Goal: Task Accomplishment & Management: Manage account settings

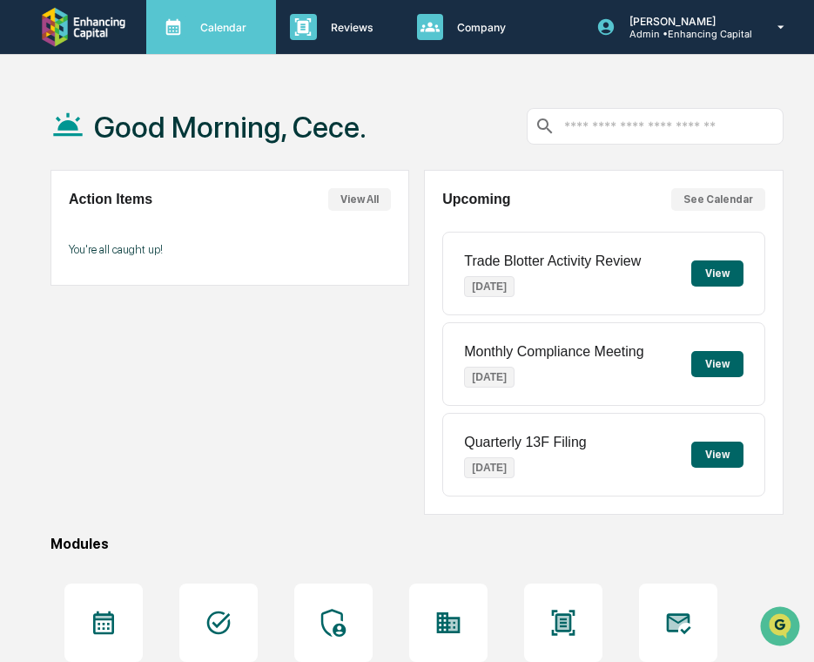
click at [213, 33] on div "Calendar Manage Tasks" at bounding box center [209, 27] width 112 height 26
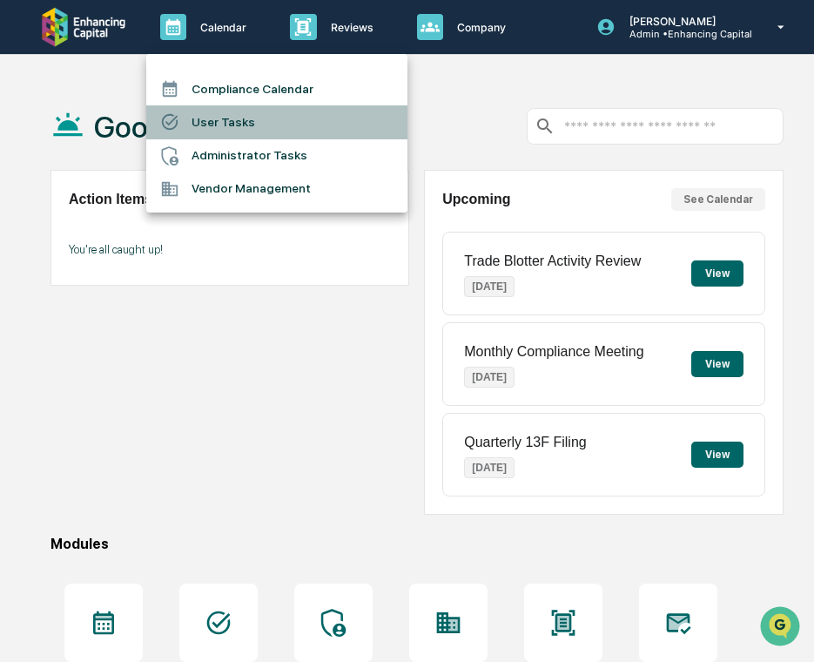
click at [214, 121] on li "User Tasks" at bounding box center [276, 121] width 261 height 33
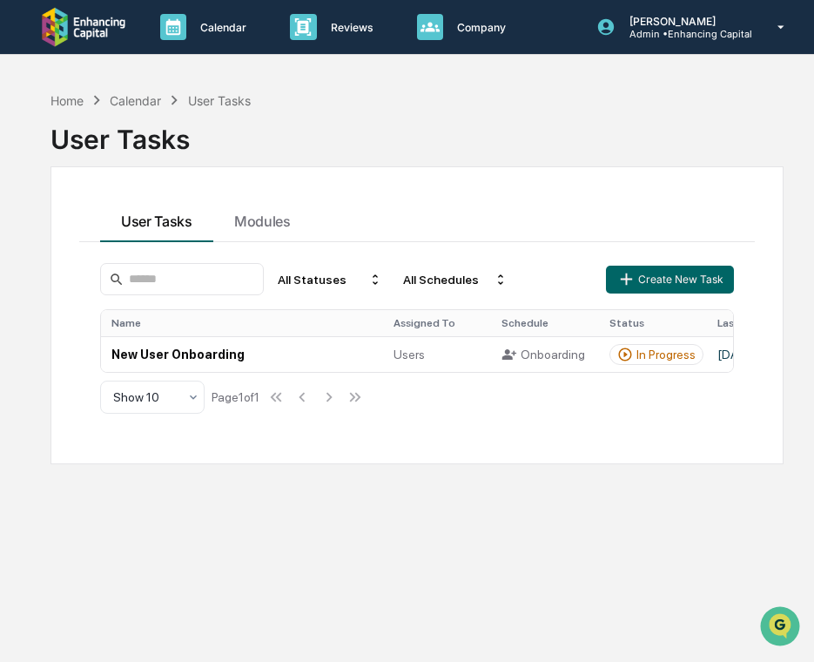
click at [604, 278] on div "All Statuses All Schedules Create New Task" at bounding box center [417, 279] width 634 height 32
click at [634, 280] on icon "button" at bounding box center [626, 278] width 19 height 19
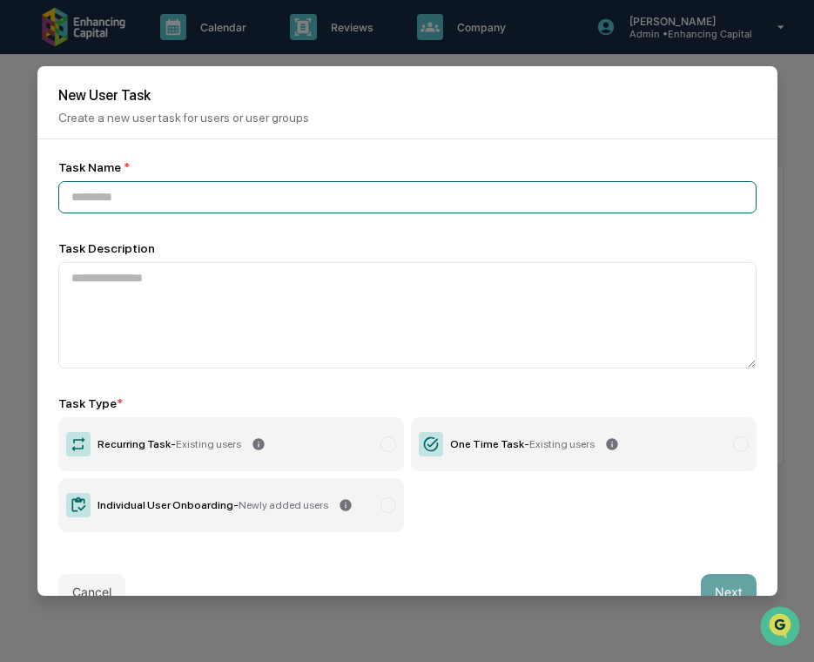
paste input "**********"
type input "**********"
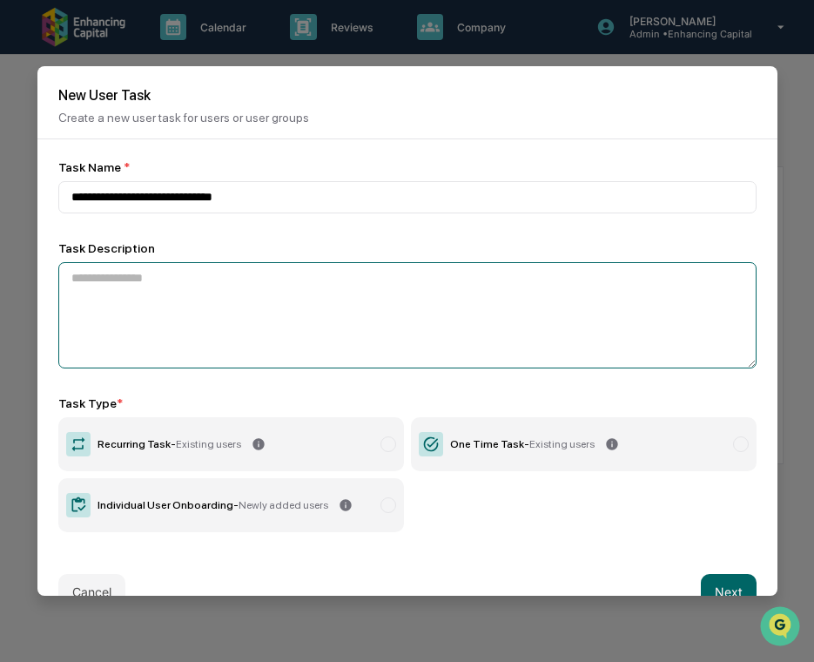
click at [204, 302] on textarea at bounding box center [407, 315] width 699 height 106
paste textarea "**********"
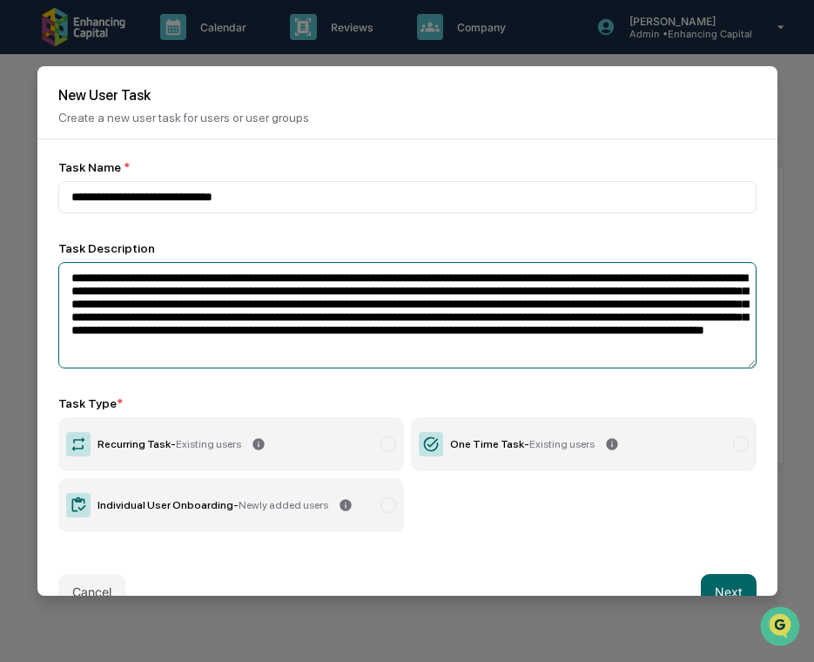
drag, startPoint x: 211, startPoint y: 287, endPoint x: 129, endPoint y: 284, distance: 81.9
click at [129, 284] on textarea "**********" at bounding box center [407, 315] width 699 height 106
paste textarea "****"
type textarea "**********"
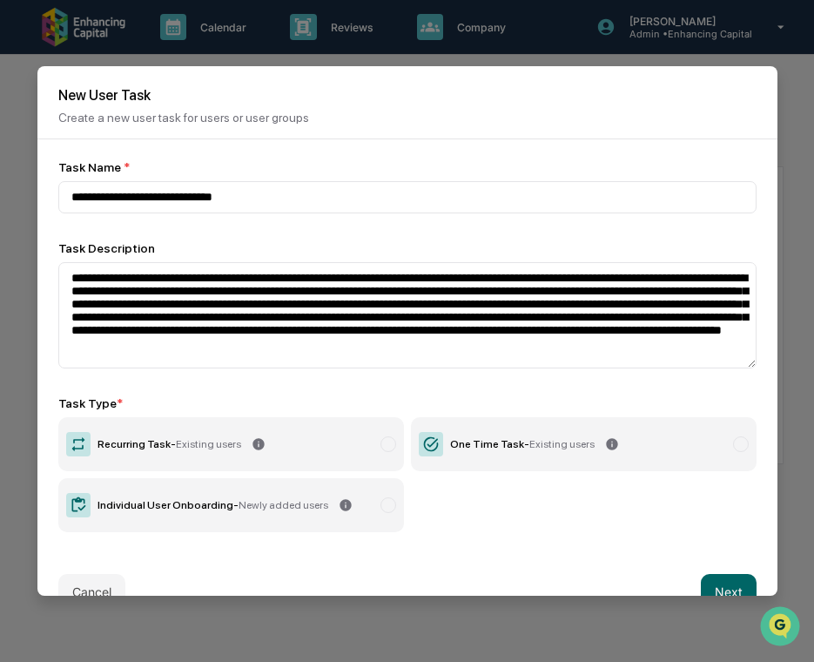
click at [372, 449] on label "Recurring Task - Existing users" at bounding box center [231, 444] width 346 height 54
click at [708, 577] on button "Next" at bounding box center [729, 591] width 56 height 35
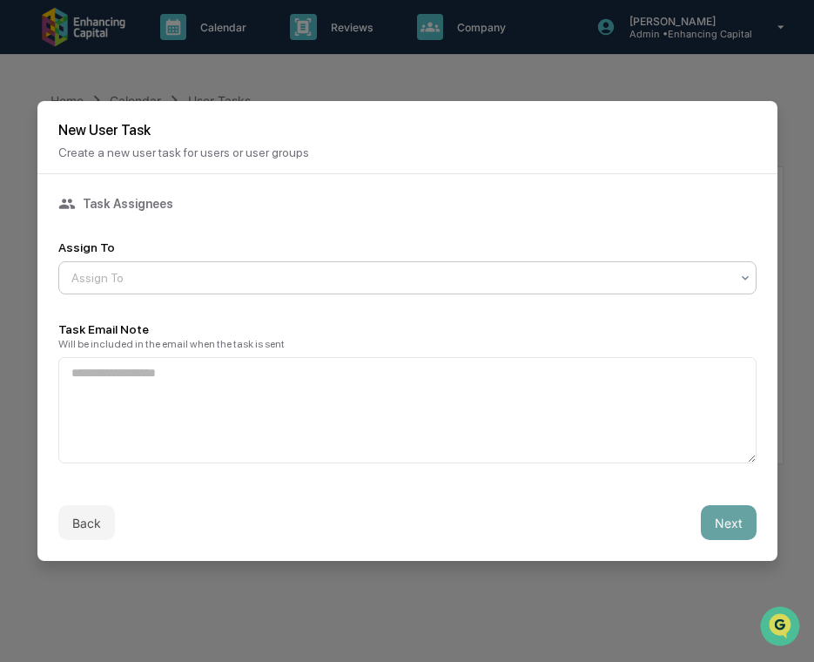
click at [379, 276] on div at bounding box center [400, 277] width 659 height 17
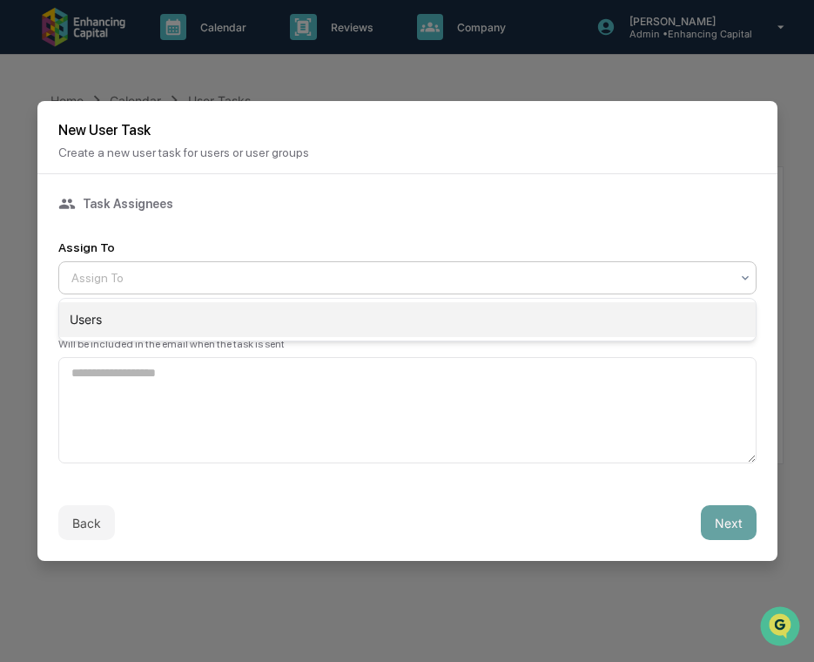
click at [357, 328] on div "Users" at bounding box center [407, 319] width 697 height 35
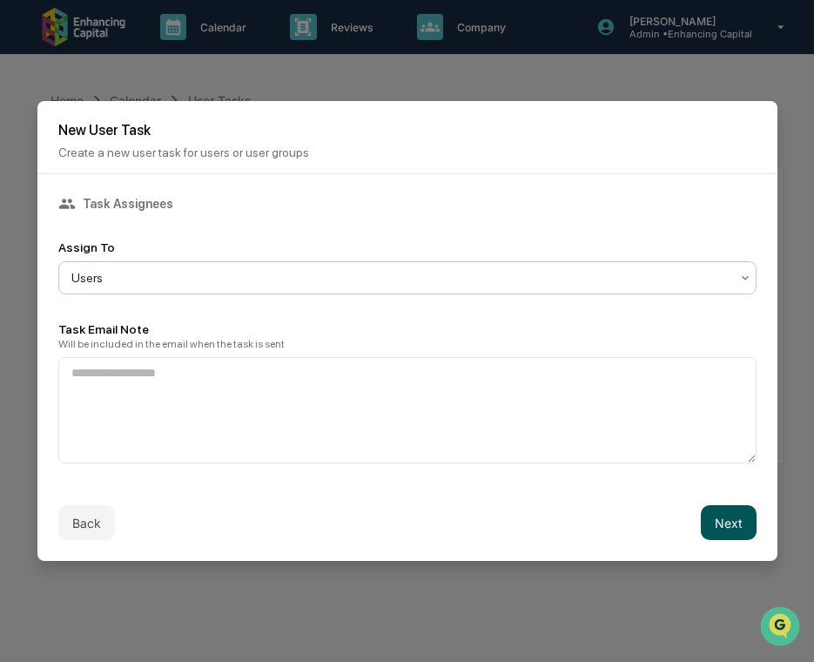
click at [711, 520] on button "Next" at bounding box center [729, 522] width 56 height 35
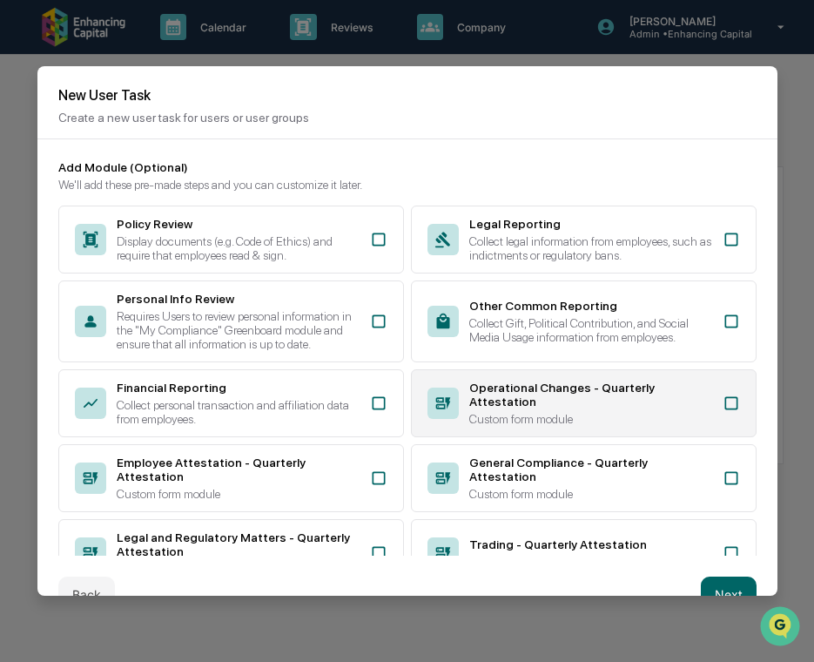
scroll to position [303, 0]
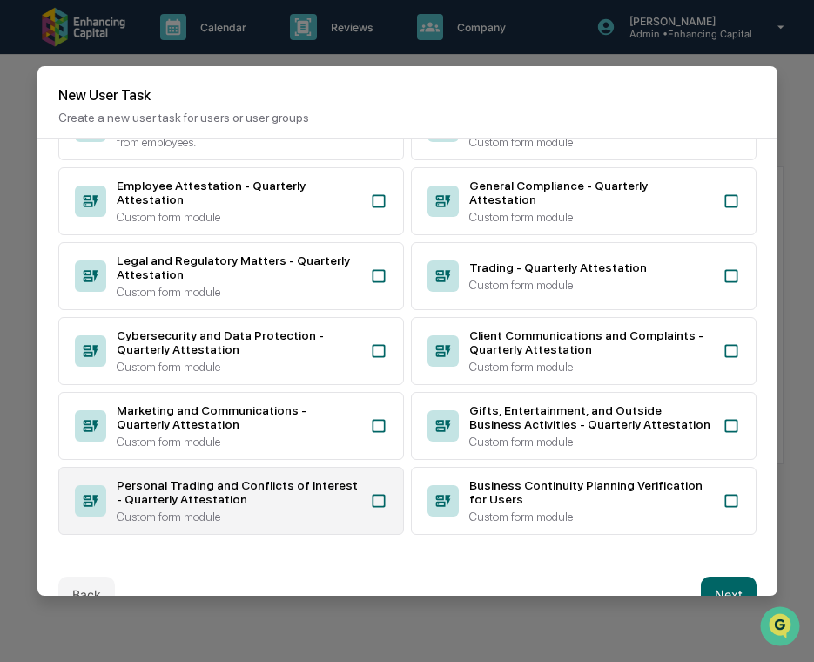
click at [298, 523] on div "Personal Trading and Conflicts of Interest - Quarterly Attestation Custom form …" at bounding box center [231, 501] width 346 height 68
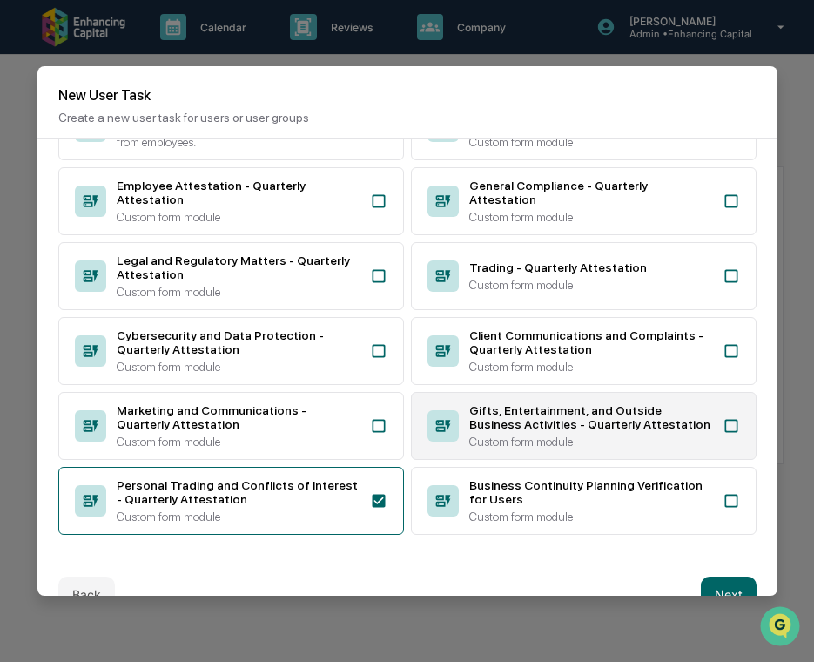
click at [442, 447] on div "Gifts, Entertainment, and Outside Business Activities - Quarterly Attestation C…" at bounding box center [584, 426] width 346 height 68
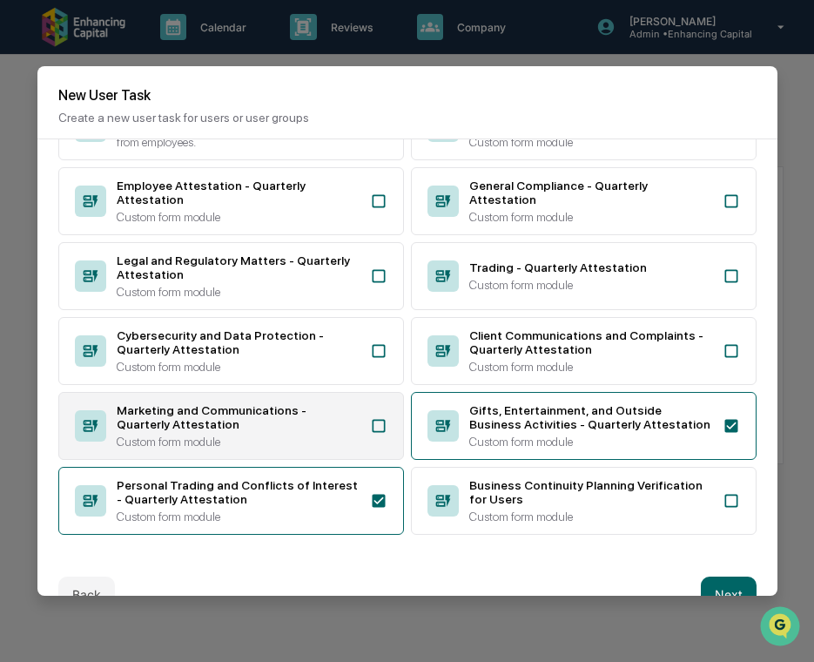
click at [307, 408] on div "Marketing and Communications - Quarterly Attestation" at bounding box center [238, 417] width 243 height 28
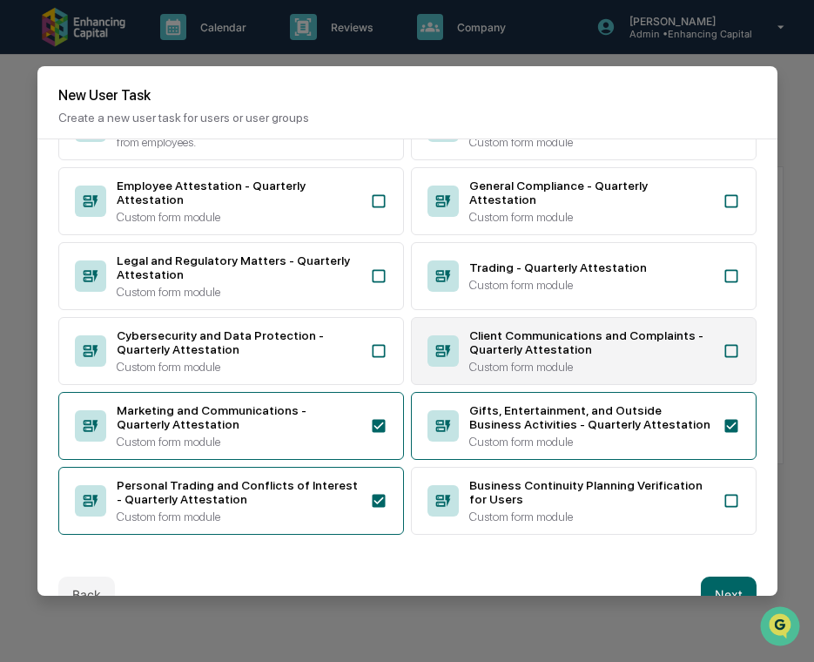
click at [501, 328] on div "Client Communications and Complaints - Quarterly Attestation" at bounding box center [590, 342] width 243 height 28
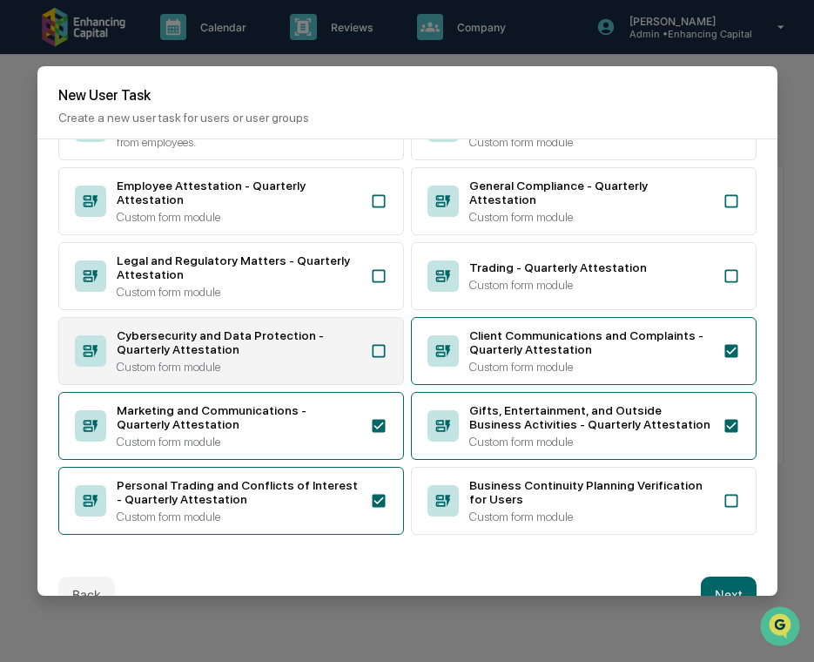
click at [344, 347] on div "Cybersecurity and Data Protection - Quarterly Attestation" at bounding box center [238, 342] width 243 height 28
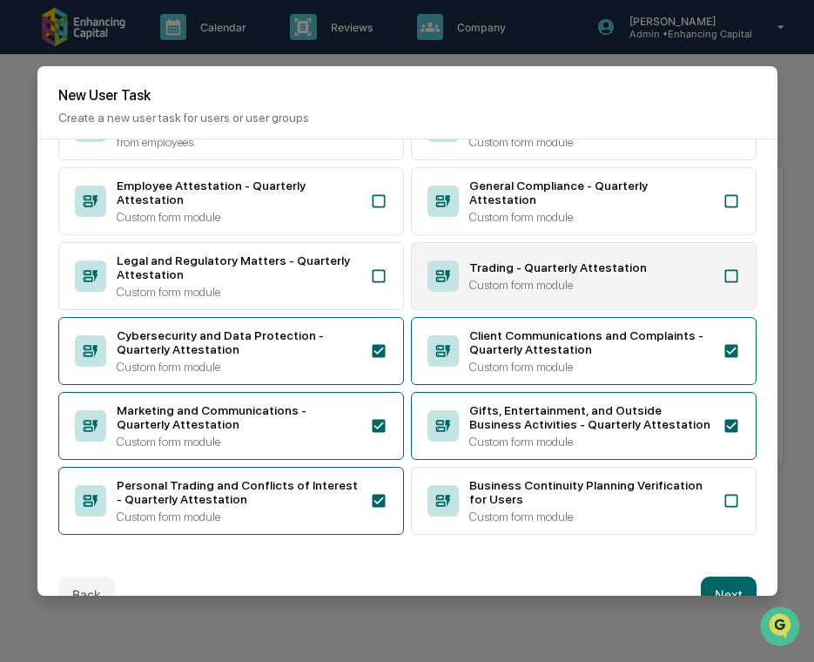
click at [498, 280] on div "Custom form module" at bounding box center [590, 285] width 243 height 14
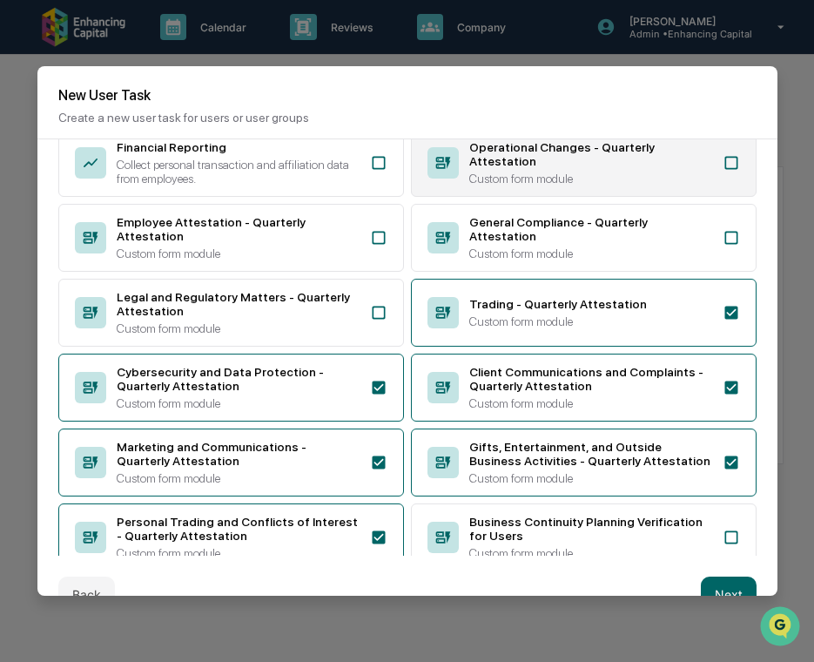
scroll to position [220, 0]
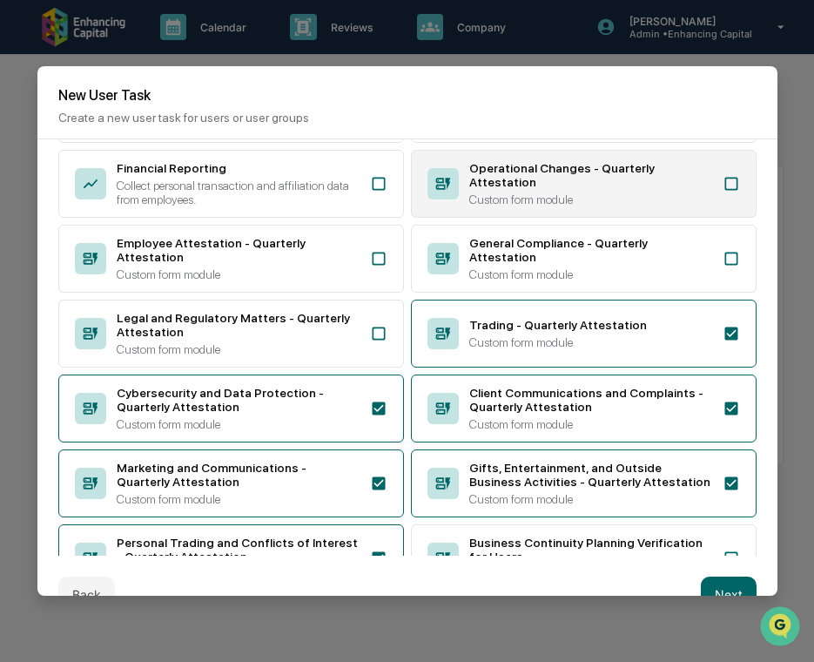
click at [509, 189] on div "Operational Changes - Quarterly Attestation" at bounding box center [590, 175] width 243 height 28
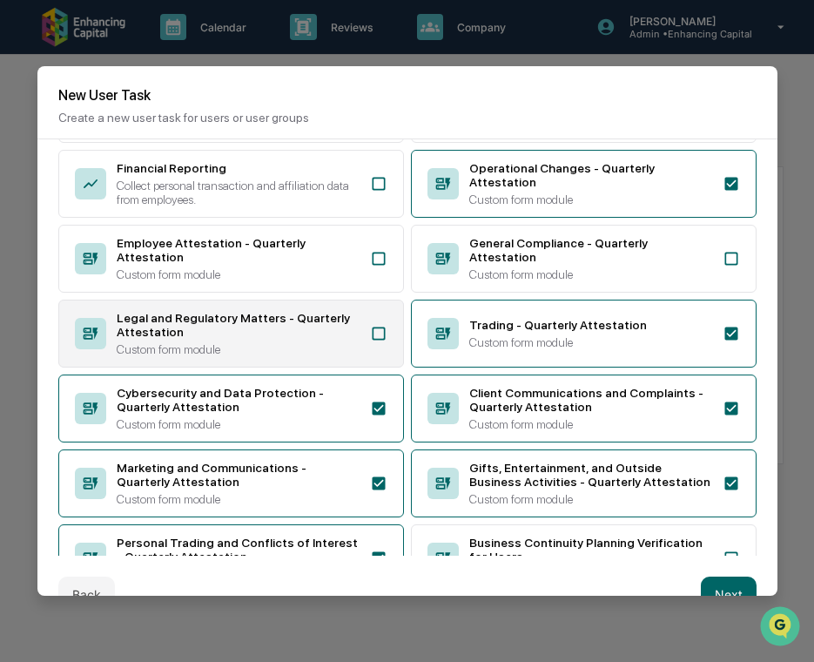
drag, startPoint x: 354, startPoint y: 341, endPoint x: 368, endPoint y: 328, distance: 20.3
click at [354, 339] on div "Legal and Regulatory Matters - Quarterly Attestation" at bounding box center [238, 325] width 243 height 28
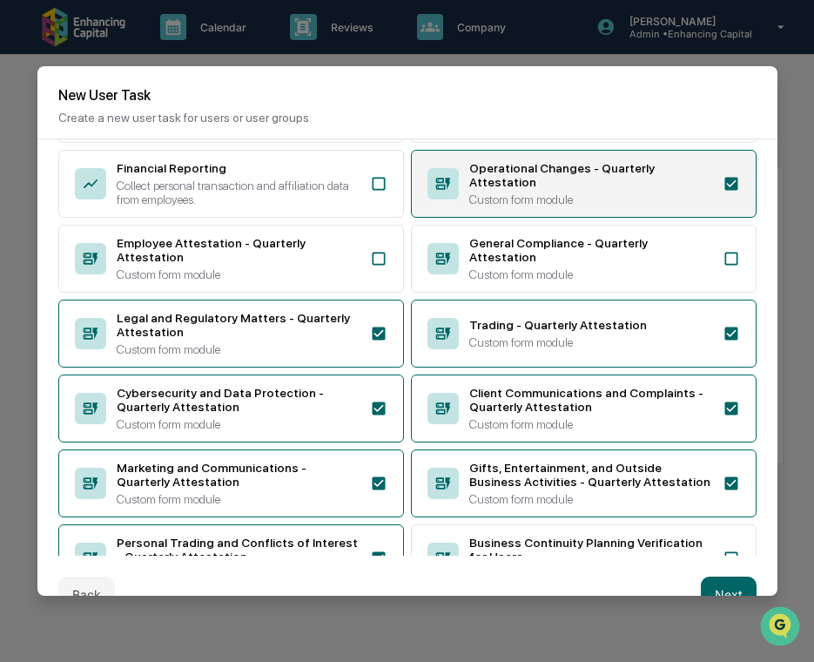
click at [527, 218] on div "Operational Changes - Quarterly Attestation Custom form module" at bounding box center [584, 184] width 346 height 68
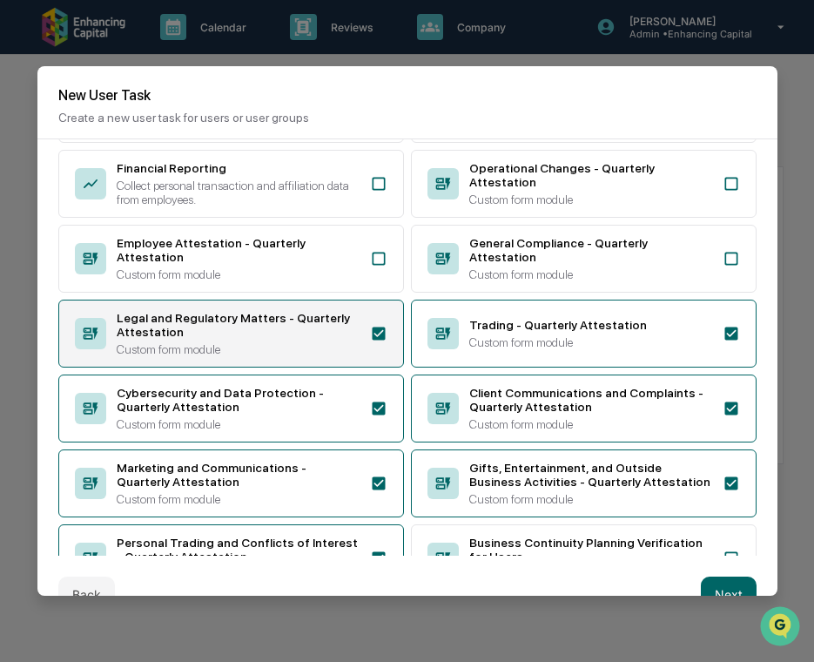
click at [338, 356] on div "Legal and Regulatory Matters - Quarterly Attestation Custom form module" at bounding box center [238, 333] width 243 height 45
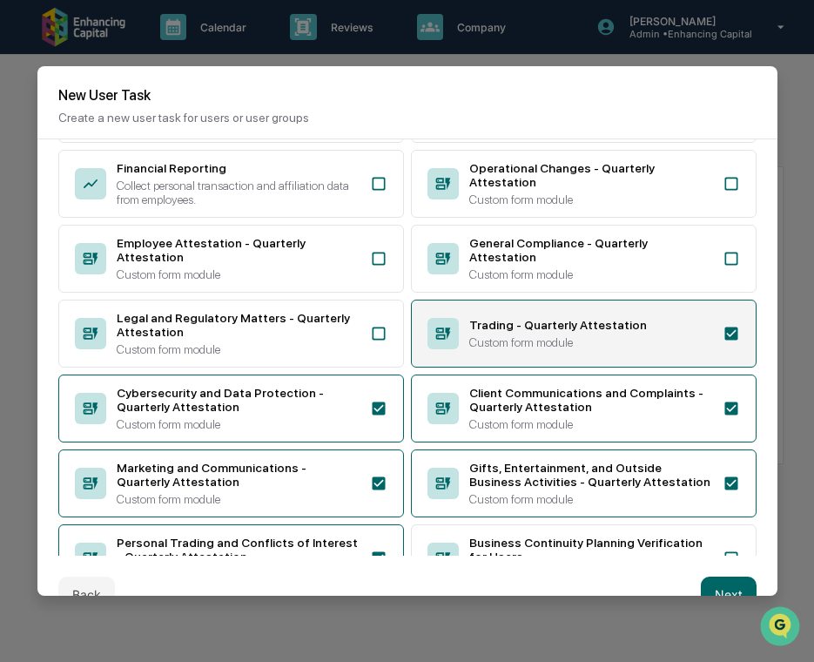
click at [506, 349] on div "Custom form module" at bounding box center [590, 342] width 243 height 14
click at [477, 349] on div "Custom form module" at bounding box center [590, 342] width 243 height 14
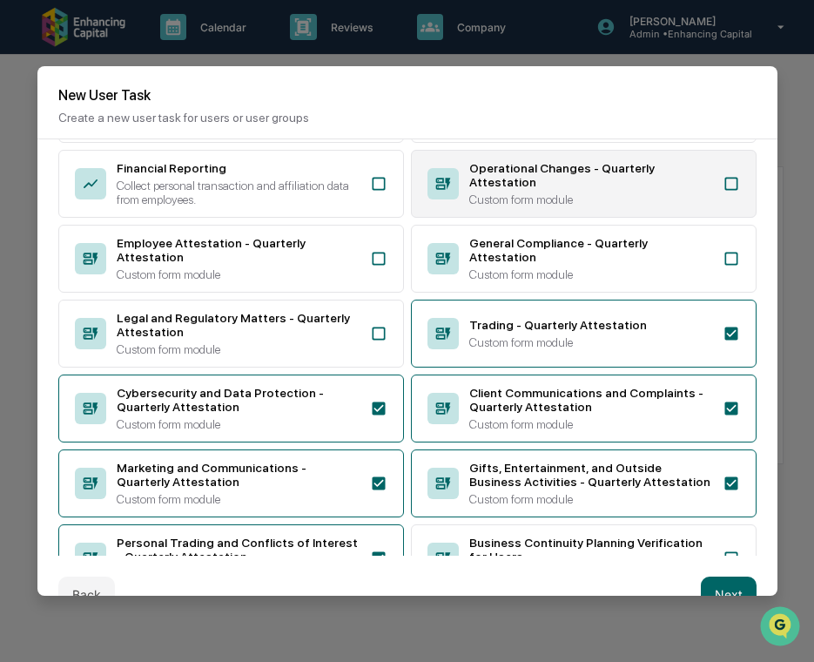
click at [478, 189] on div "Operational Changes - Quarterly Attestation" at bounding box center [590, 175] width 243 height 28
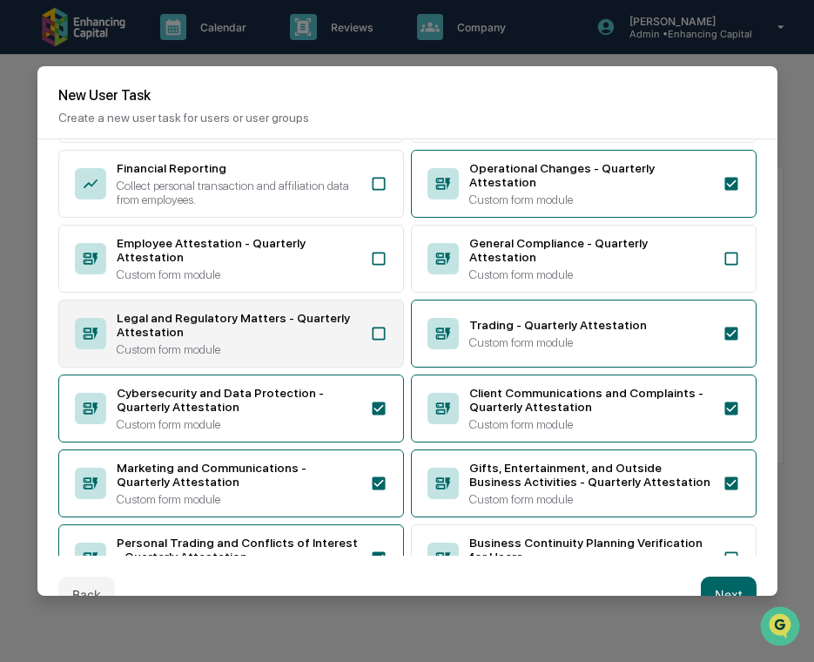
click at [367, 357] on div "Legal and Regulatory Matters - Quarterly Attestation Custom form module" at bounding box center [231, 334] width 346 height 68
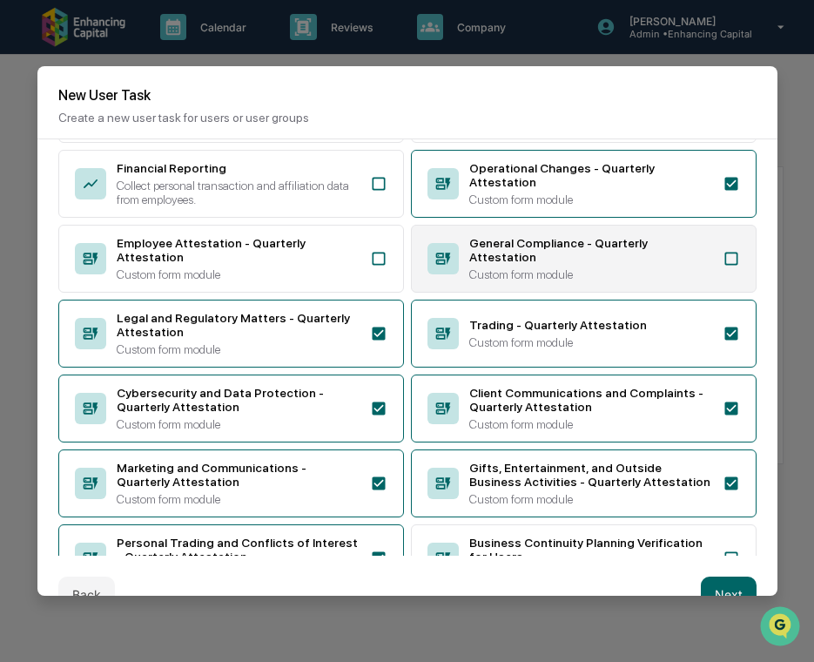
click at [475, 281] on div "Custom form module" at bounding box center [590, 274] width 243 height 14
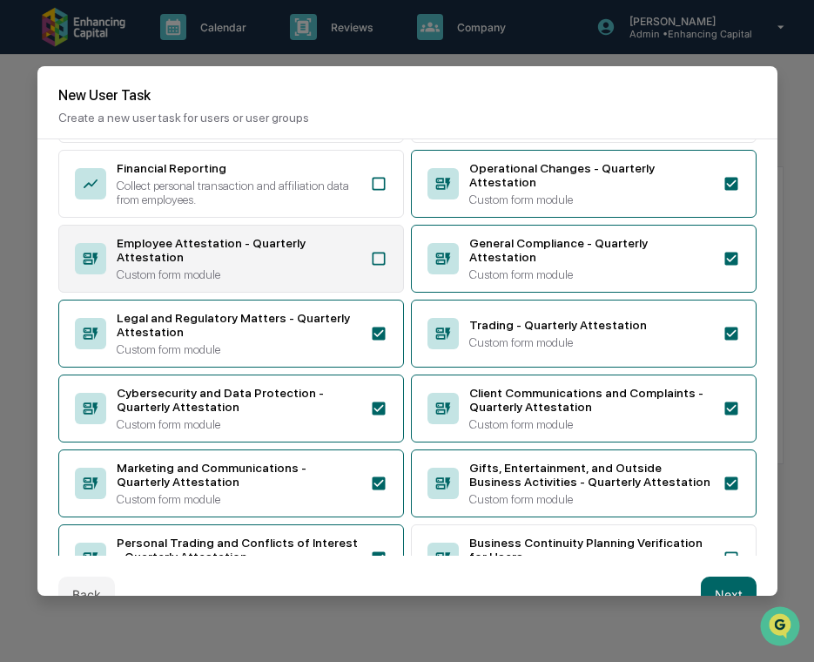
click at [342, 281] on div "Custom form module" at bounding box center [238, 274] width 243 height 14
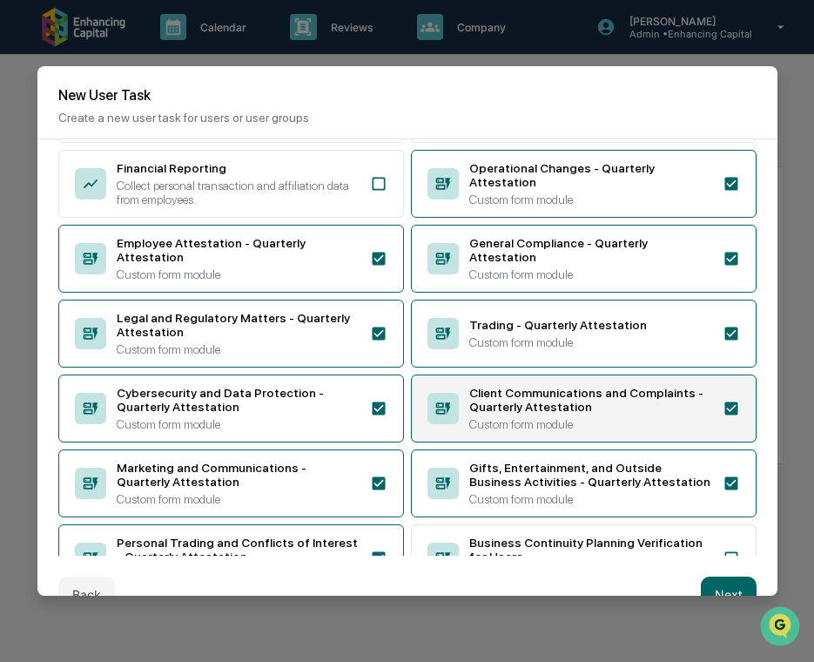
scroll to position [303, 0]
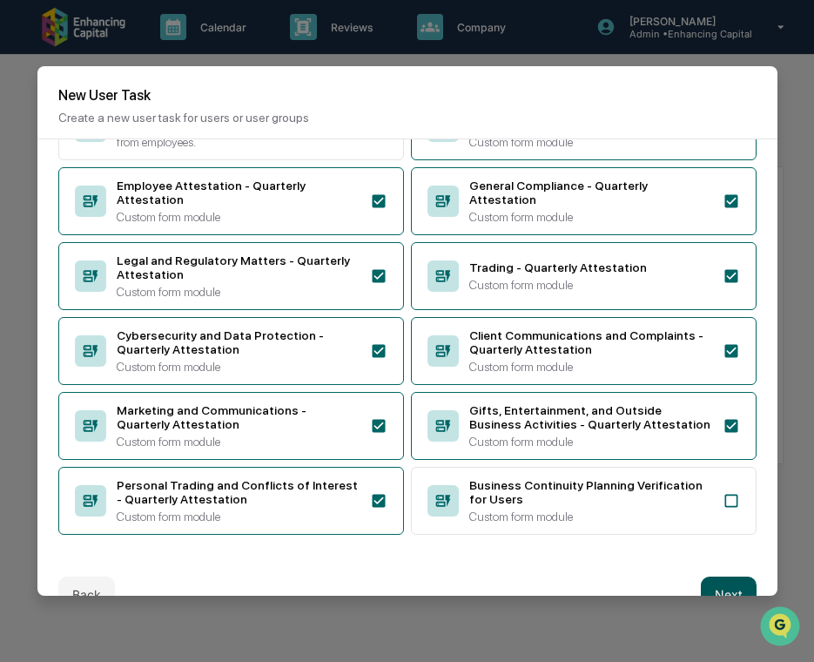
click at [727, 583] on button "Next" at bounding box center [729, 594] width 56 height 35
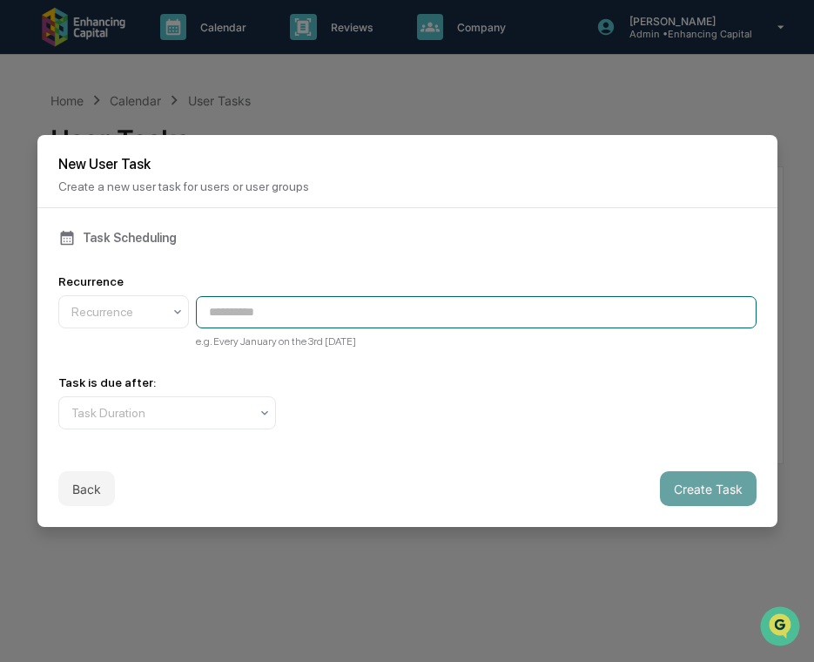
click at [313, 304] on input at bounding box center [476, 312] width 561 height 32
paste input "**********"
type input "**********"
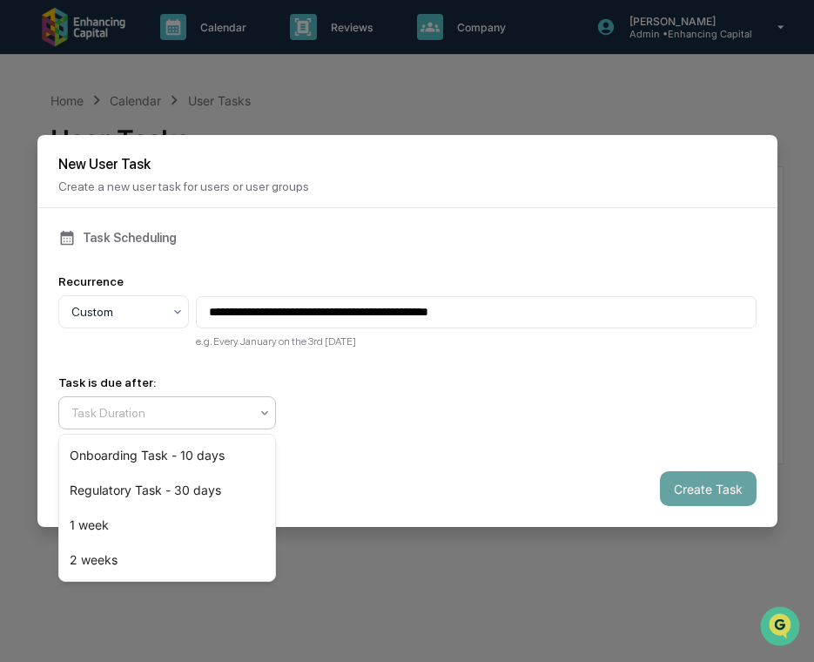
click at [211, 405] on div at bounding box center [160, 412] width 178 height 17
click at [206, 481] on div "Regulatory Task - 30 days" at bounding box center [167, 490] width 216 height 35
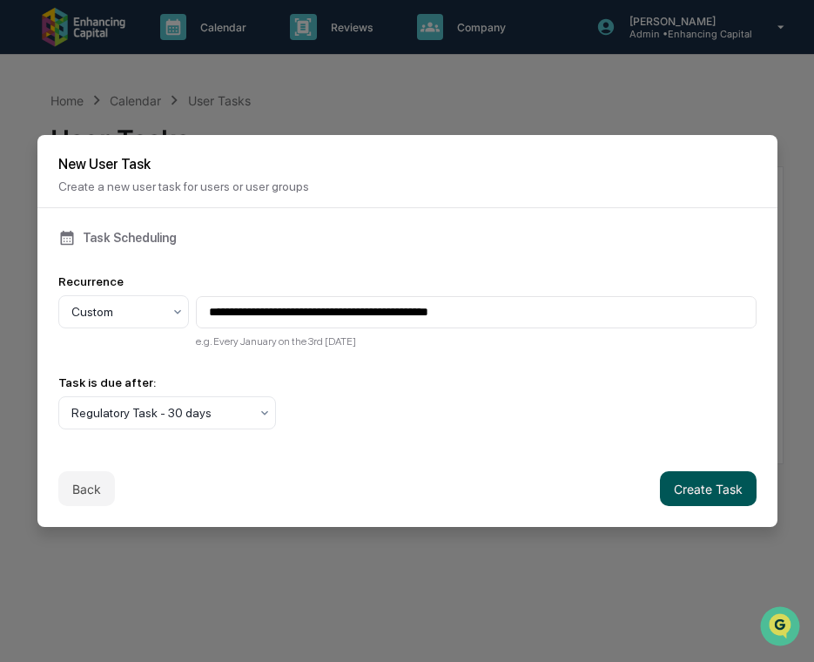
click at [714, 488] on button "Create Task" at bounding box center [708, 488] width 97 height 35
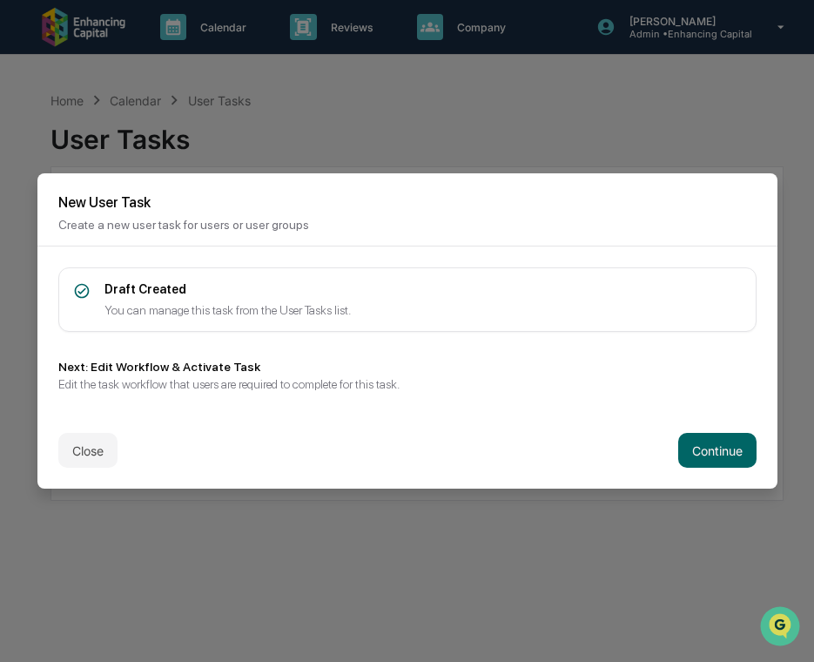
click at [699, 432] on div "Close Continue" at bounding box center [407, 450] width 740 height 77
click at [699, 450] on button "Continue" at bounding box center [718, 450] width 78 height 35
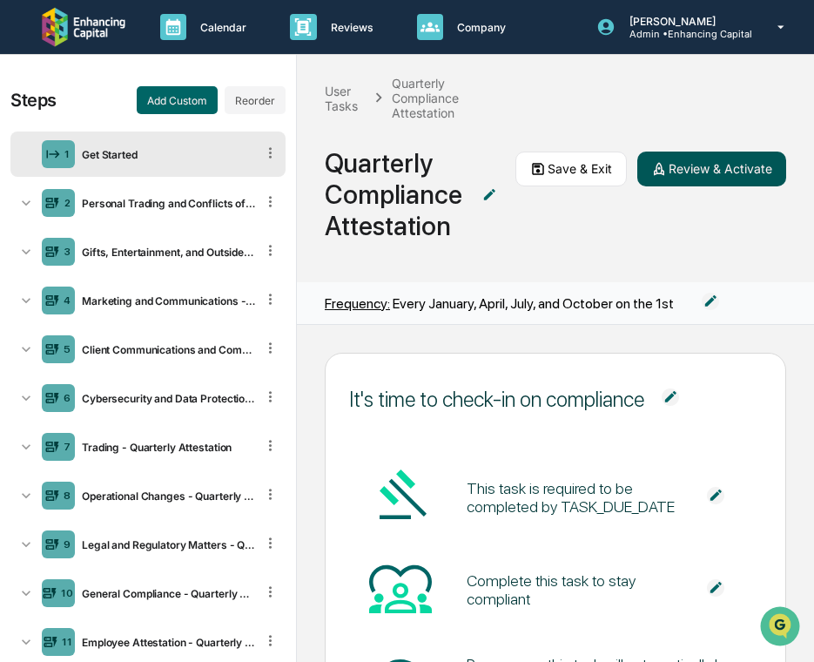
click at [733, 169] on button "Review & Activate" at bounding box center [712, 169] width 149 height 35
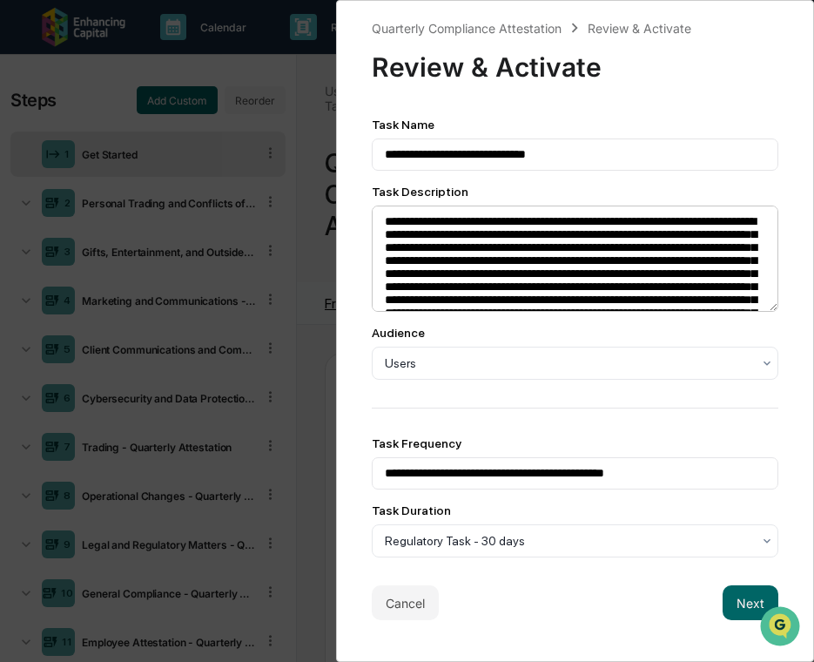
scroll to position [99, 0]
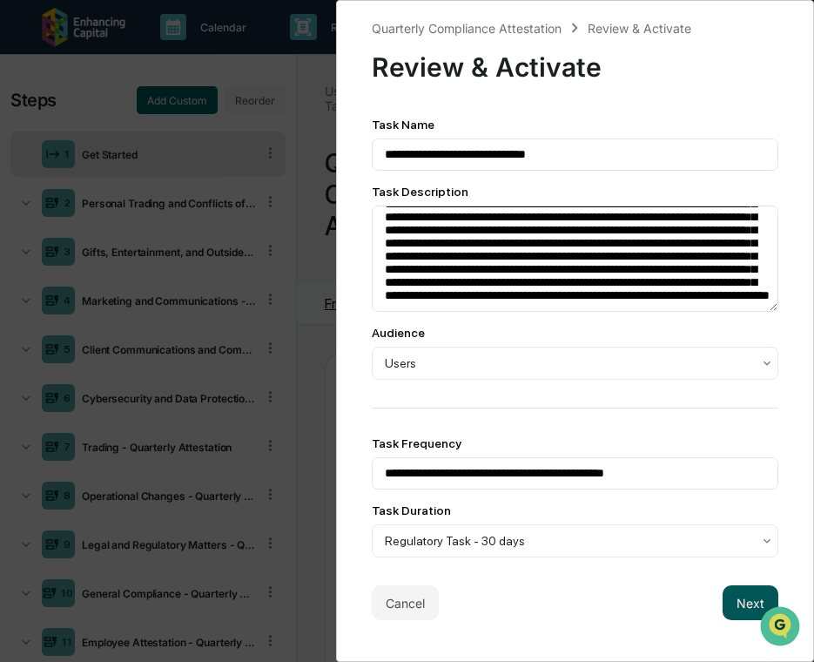
click at [740, 606] on button "Next" at bounding box center [751, 602] width 56 height 35
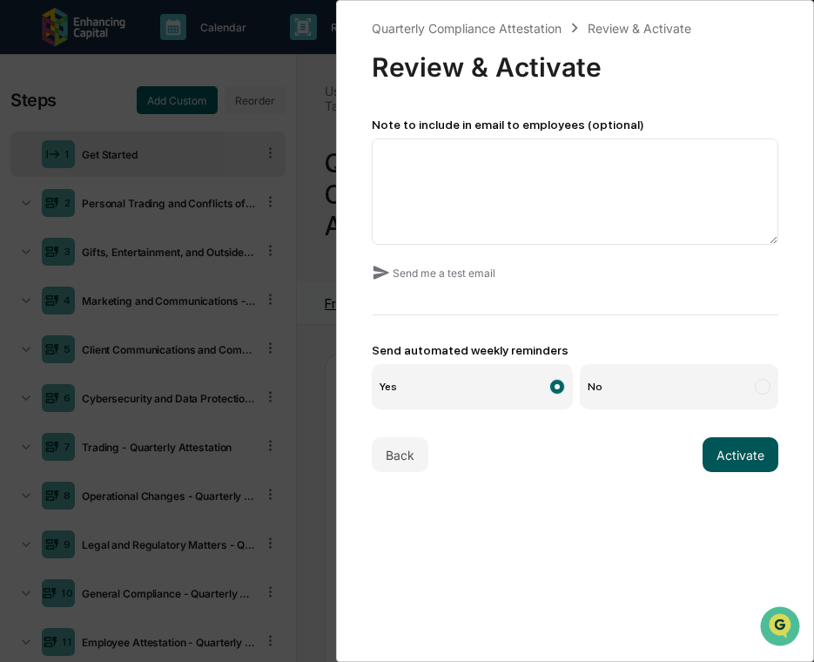
click at [729, 460] on button "Activate" at bounding box center [741, 454] width 76 height 35
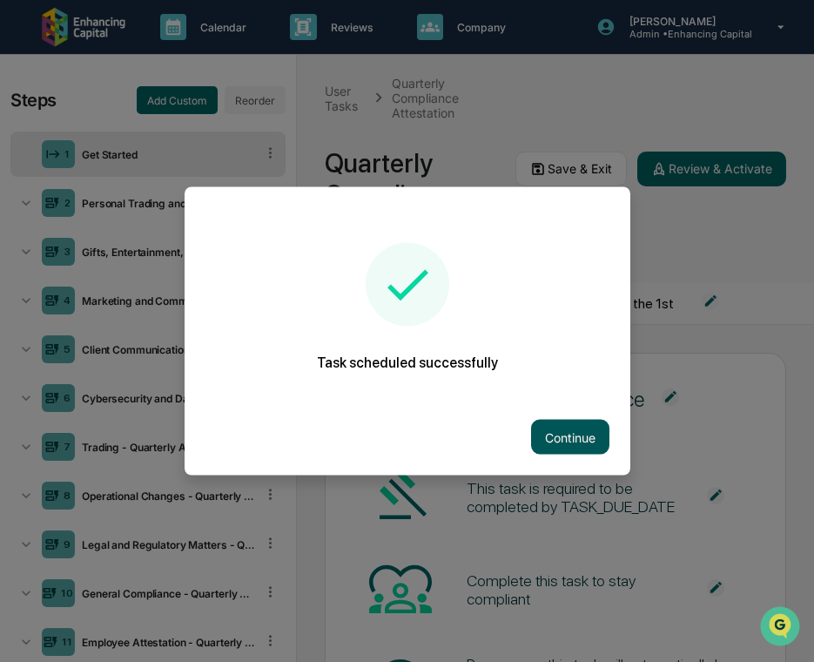
click at [553, 422] on button "Continue" at bounding box center [570, 437] width 78 height 35
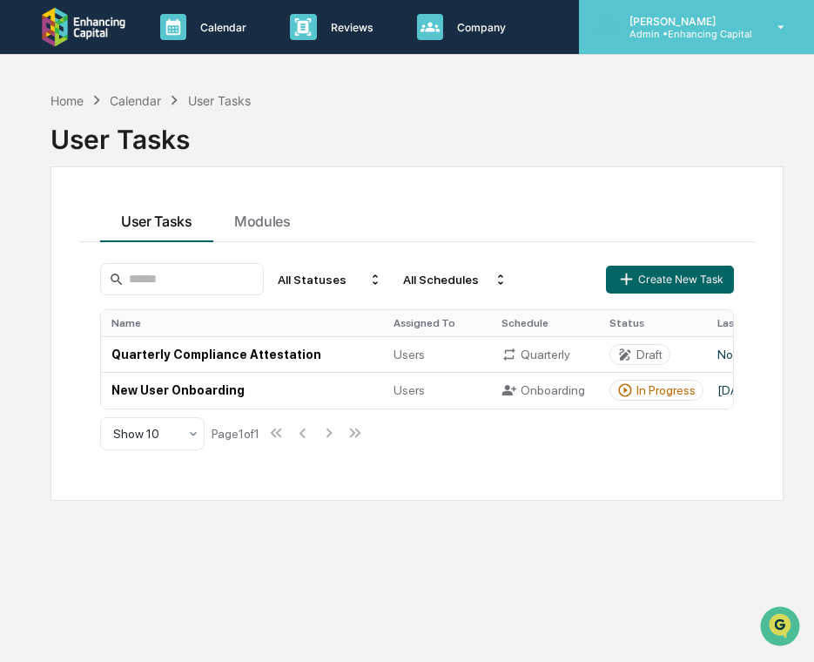
click at [654, 45] on div "[PERSON_NAME] Admin • Enhancing Capital" at bounding box center [696, 27] width 235 height 54
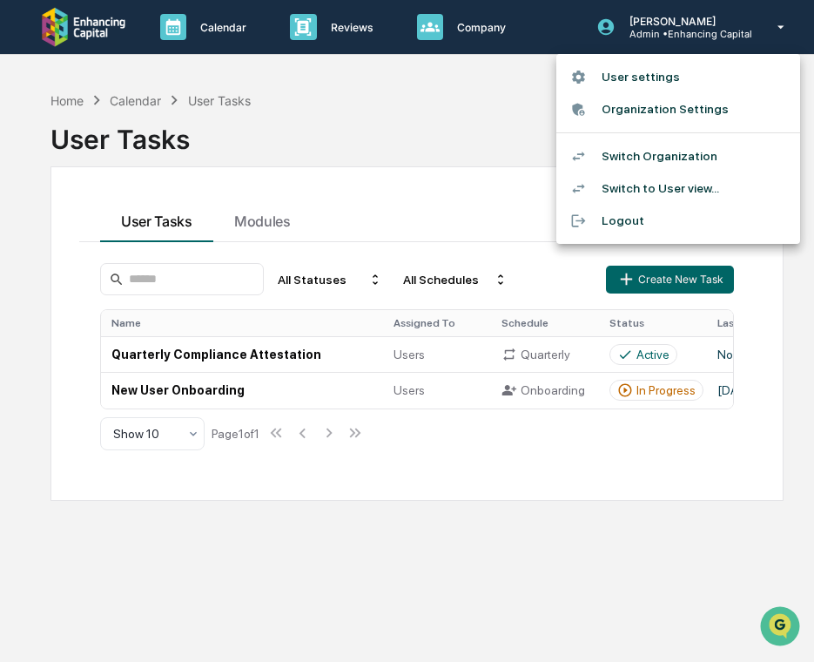
click at [647, 152] on li "Switch Organization" at bounding box center [679, 156] width 244 height 32
